Goal: Obtain resource: Obtain resource

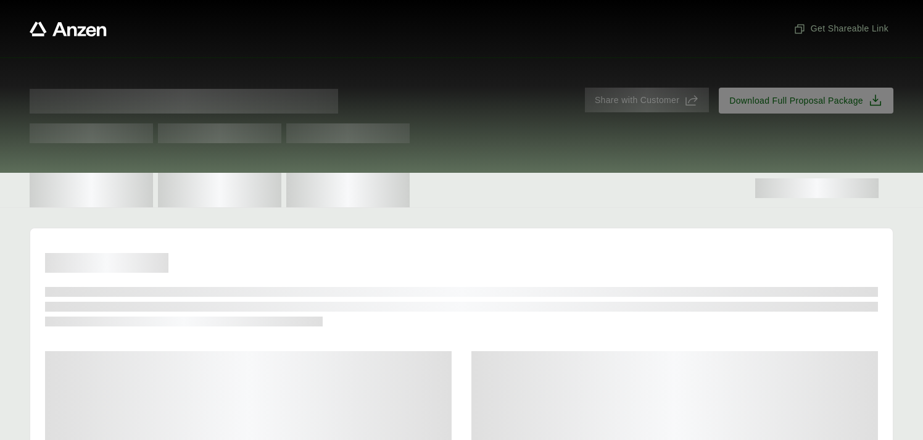
click at [571, 165] on div "Proposal for Share with Customer Download Full Proposal Package Test Test Test" at bounding box center [461, 114] width 923 height 115
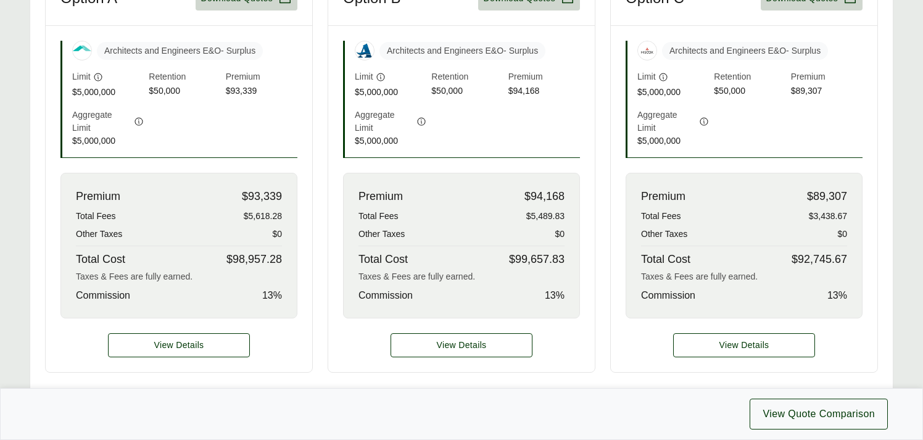
scroll to position [433, 0]
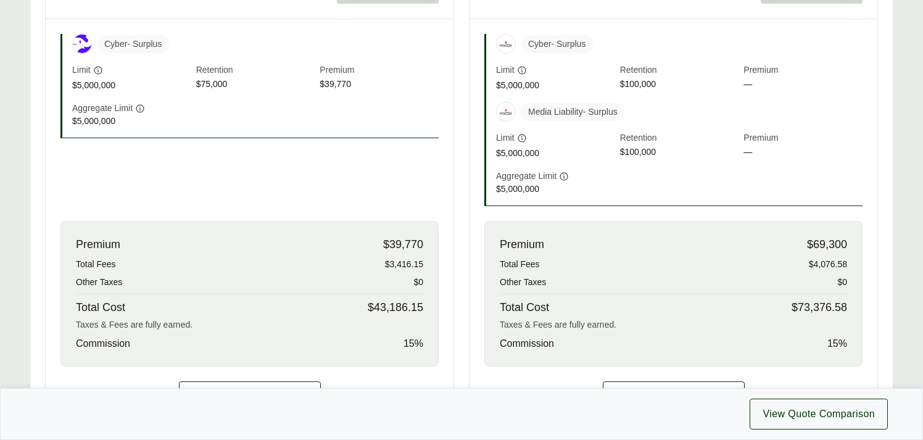
scroll to position [451, 0]
